Goal: Information Seeking & Learning: Find specific fact

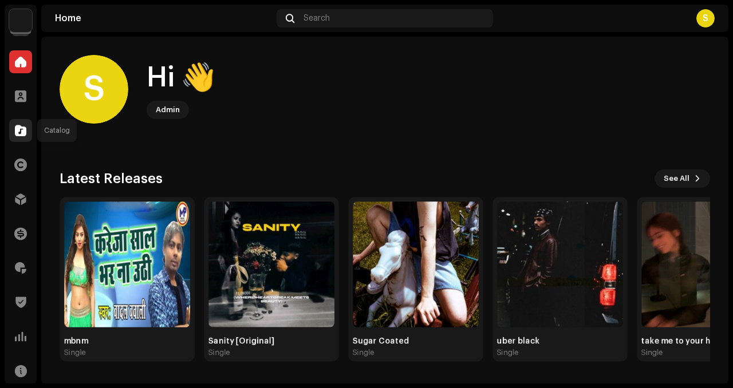
click at [10, 125] on div at bounding box center [20, 130] width 23 height 23
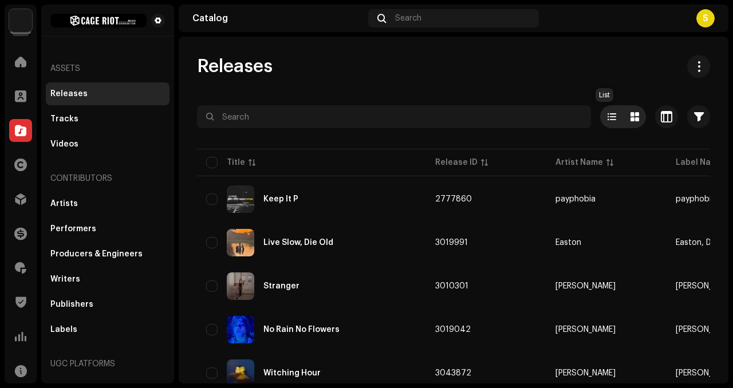
click at [440, 116] on span at bounding box center [635, 116] width 9 height 9
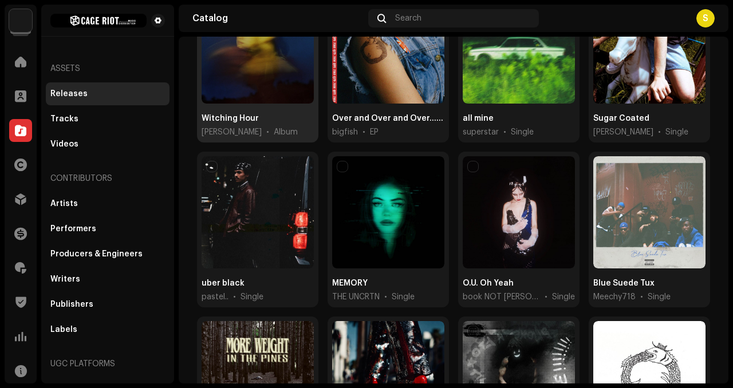
click at [227, 127] on span "[PERSON_NAME]" at bounding box center [232, 132] width 60 height 11
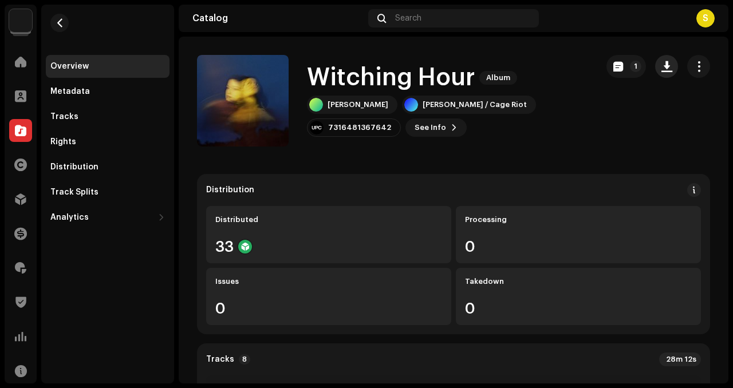
click at [440, 66] on span "button" at bounding box center [667, 66] width 11 height 9
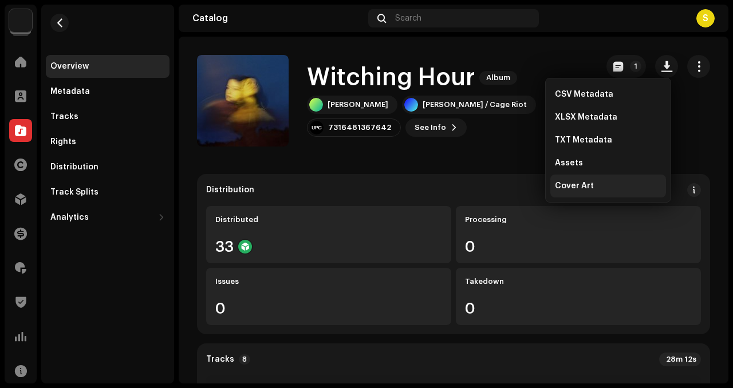
click at [440, 188] on div "Cover Art" at bounding box center [608, 186] width 107 height 9
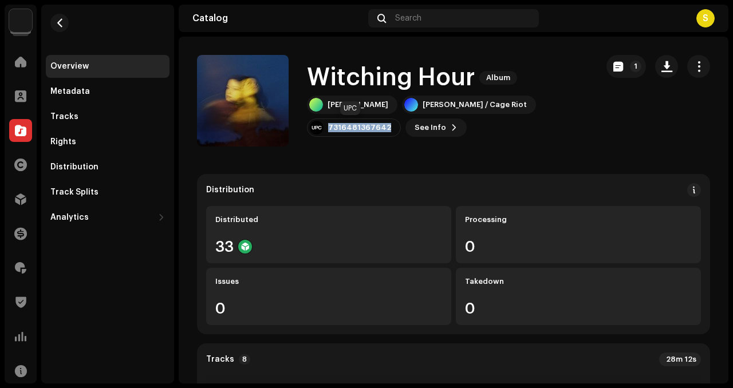
drag, startPoint x: 390, startPoint y: 128, endPoint x: 320, endPoint y: 132, distance: 70.0
click at [320, 132] on div "7316481367642" at bounding box center [354, 128] width 94 height 18
copy div "7316481367642"
click at [430, 127] on span "See Info" at bounding box center [431, 127] width 32 height 23
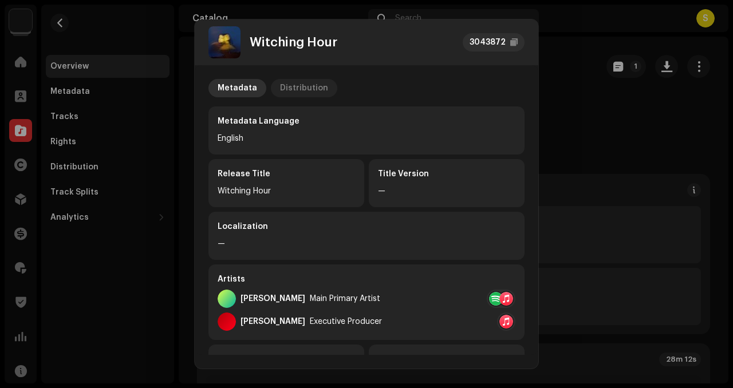
click at [321, 80] on div "Distribution" at bounding box center [304, 88] width 48 height 18
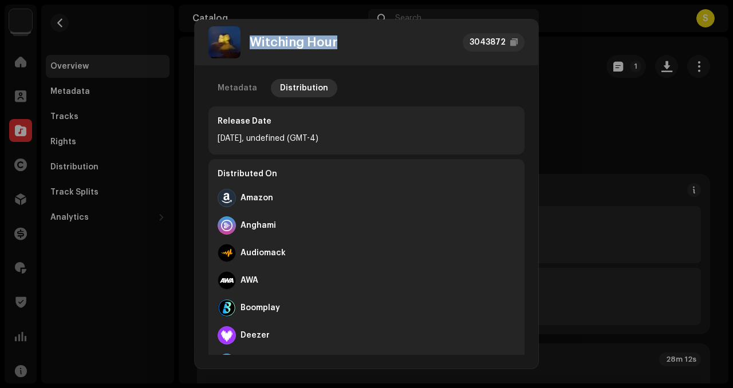
drag, startPoint x: 363, startPoint y: 45, endPoint x: 252, endPoint y: 43, distance: 111.2
click at [252, 43] on div "Witching Hour 3043872" at bounding box center [367, 42] width 316 height 32
copy div "Witching Hour"
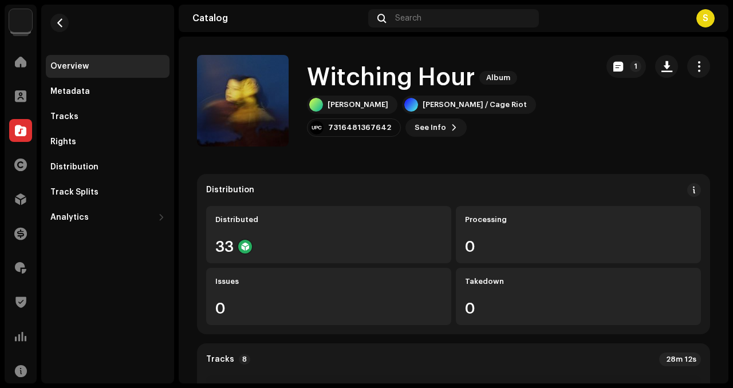
click at [125, 42] on div "Witching Hour 3043872 Metadata Distribution Release Date [DATE], undefined (GMT…" at bounding box center [366, 194] width 733 height 388
click at [57, 20] on span "button" at bounding box center [60, 22] width 9 height 9
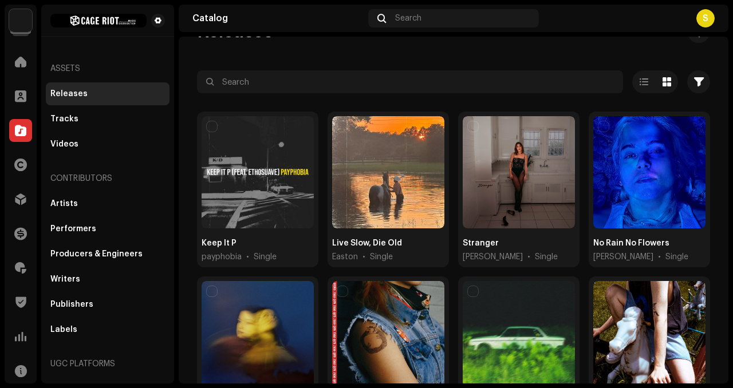
scroll to position [35, 0]
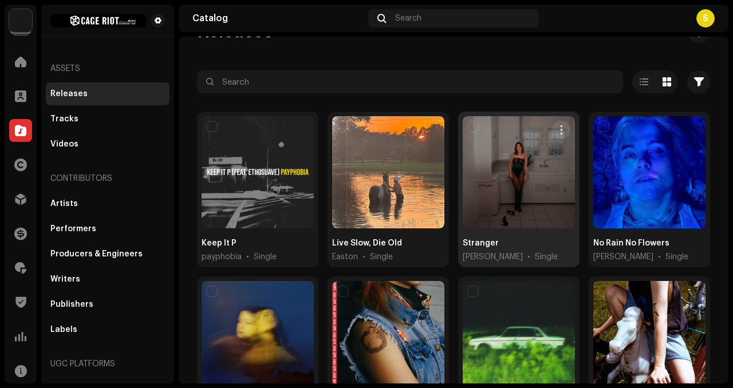
click at [440, 164] on div at bounding box center [519, 172] width 112 height 112
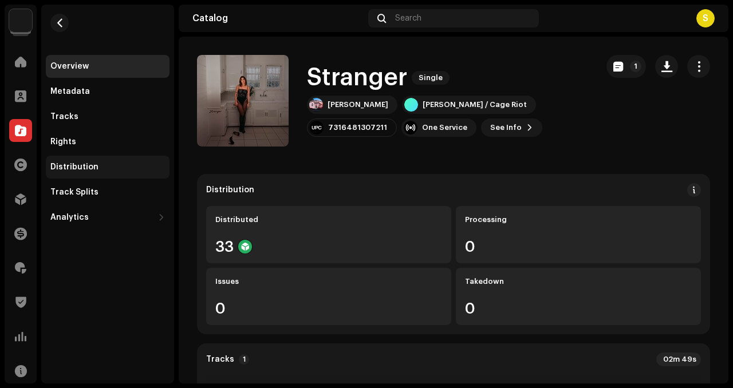
click at [97, 168] on div "Distribution" at bounding box center [107, 167] width 115 height 9
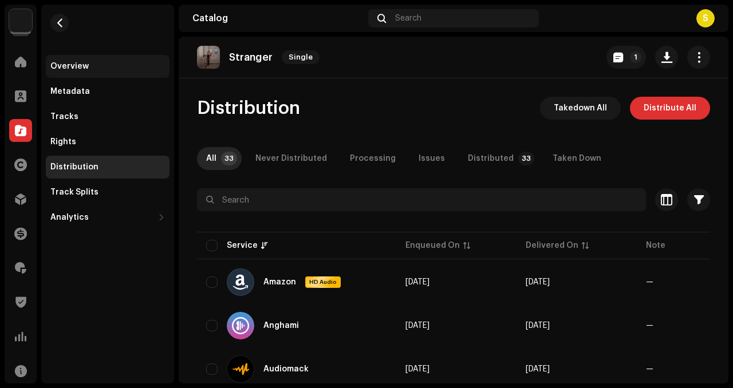
click at [118, 72] on div "Overview" at bounding box center [108, 66] width 124 height 23
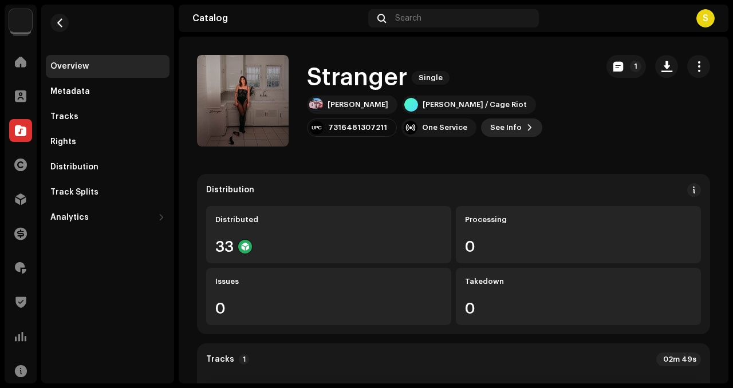
click at [440, 130] on span "See Info" at bounding box center [506, 127] width 32 height 23
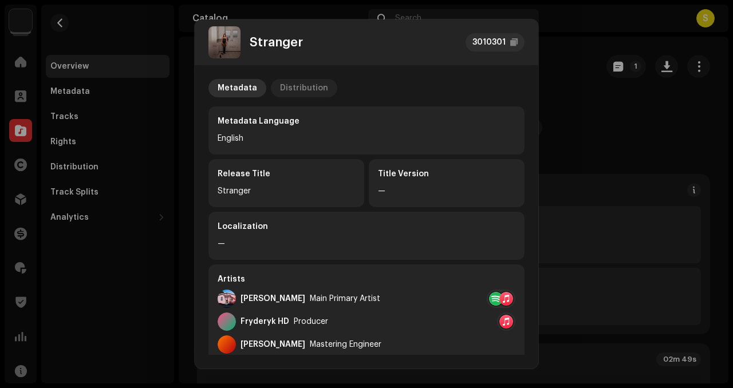
click at [303, 90] on div "Distribution" at bounding box center [304, 88] width 48 height 18
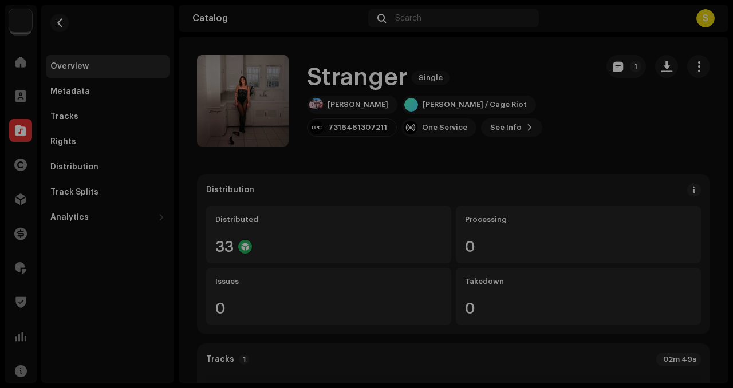
click at [440, 201] on div "Stranger 3010301 Metadata Distribution Release Date [DATE] (Midnight Worldwide)…" at bounding box center [366, 194] width 733 height 388
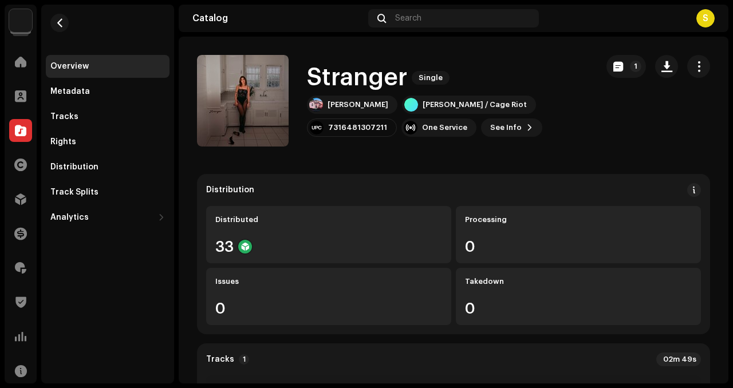
click at [440, 56] on re-m-actions-button at bounding box center [666, 66] width 23 height 23
click at [440, 65] on button "button" at bounding box center [666, 66] width 23 height 23
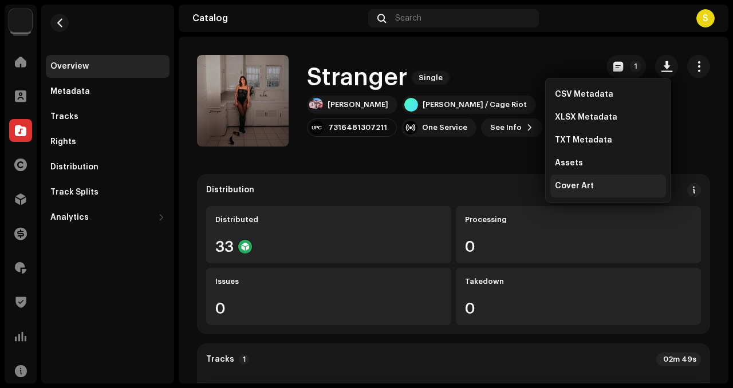
click at [440, 190] on div "Cover Art" at bounding box center [608, 186] width 107 height 9
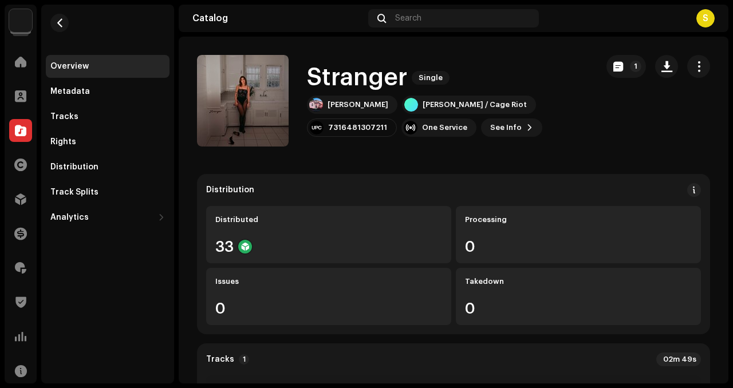
click at [403, 81] on h1 "Stranger" at bounding box center [357, 78] width 100 height 26
drag, startPoint x: 414, startPoint y: 81, endPoint x: 310, endPoint y: 78, distance: 104.3
click at [310, 78] on div "Stranger Single" at bounding box center [447, 78] width 281 height 26
drag, startPoint x: 312, startPoint y: 77, endPoint x: 419, endPoint y: 87, distance: 107.6
click at [419, 87] on div "Stranger Single" at bounding box center [447, 78] width 281 height 26
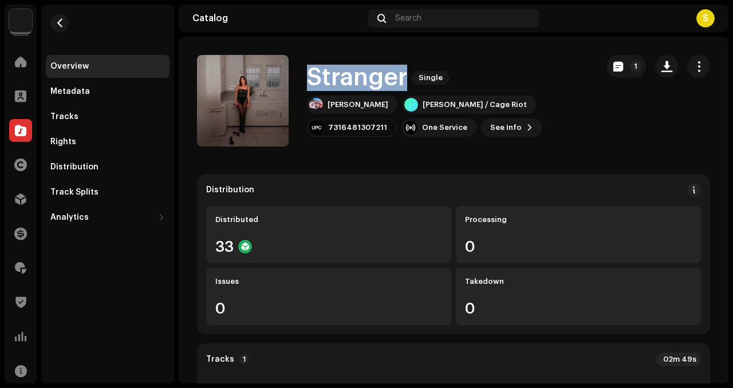
copy div "Stranger Single"
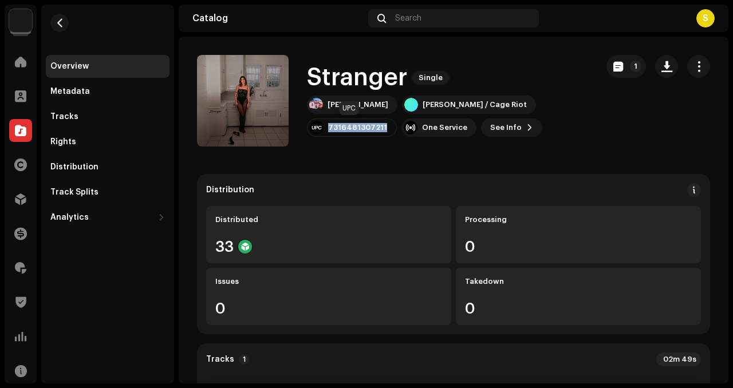
drag, startPoint x: 385, startPoint y: 129, endPoint x: 317, endPoint y: 132, distance: 67.7
click at [317, 132] on div "7316481307211" at bounding box center [352, 128] width 90 height 18
copy div "7316481307211"
